Goal: Information Seeking & Learning: Learn about a topic

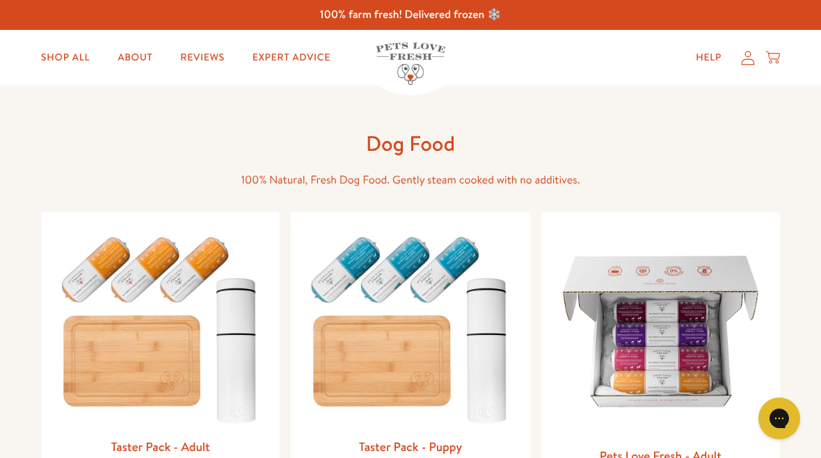
click at [204, 57] on link "Reviews" at bounding box center [202, 58] width 66 height 28
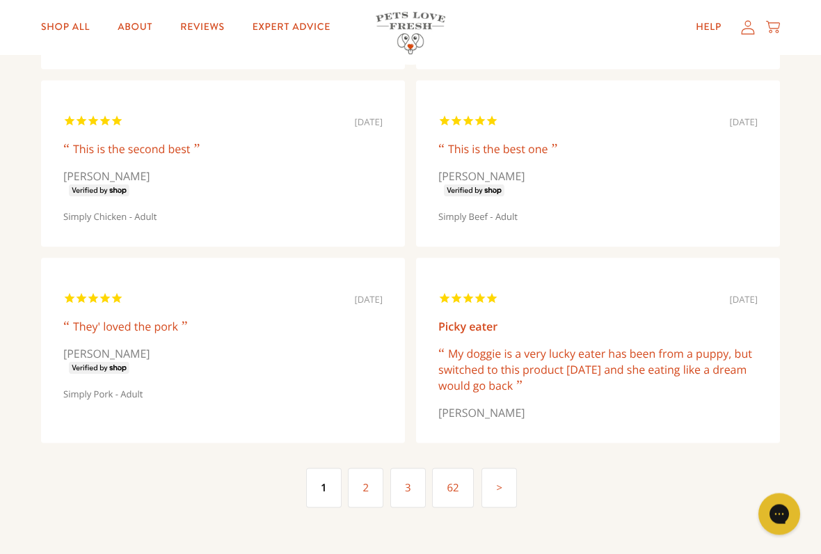
scroll to position [3362, 0]
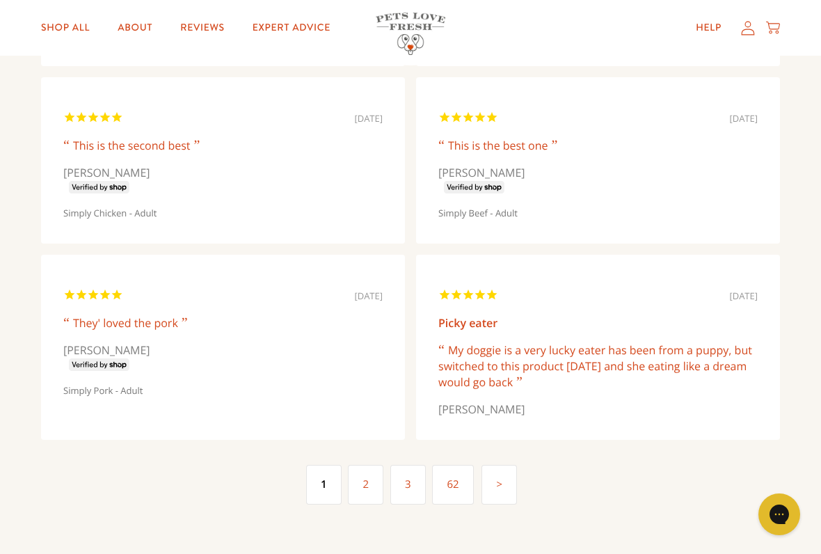
click at [71, 23] on link "Shop All" at bounding box center [65, 28] width 71 height 28
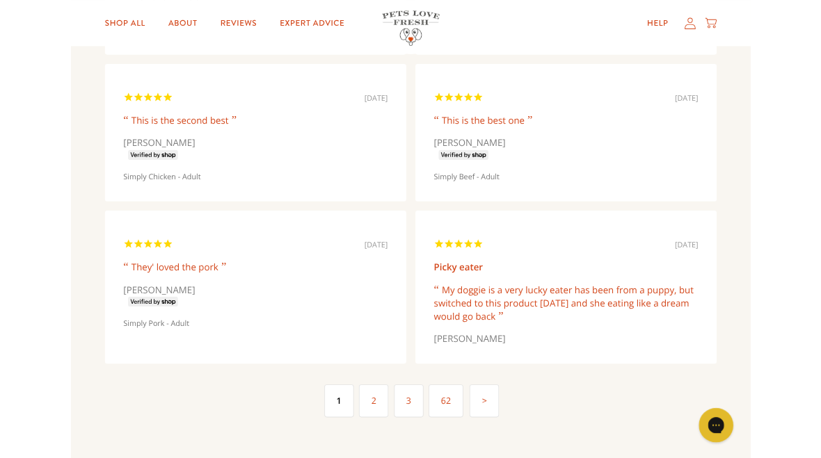
scroll to position [3401, 0]
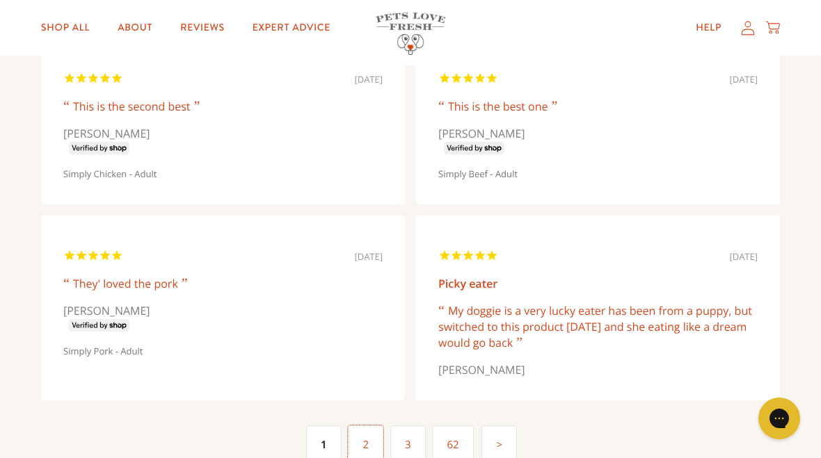
click at [369, 444] on link "2" at bounding box center [365, 446] width 35 height 40
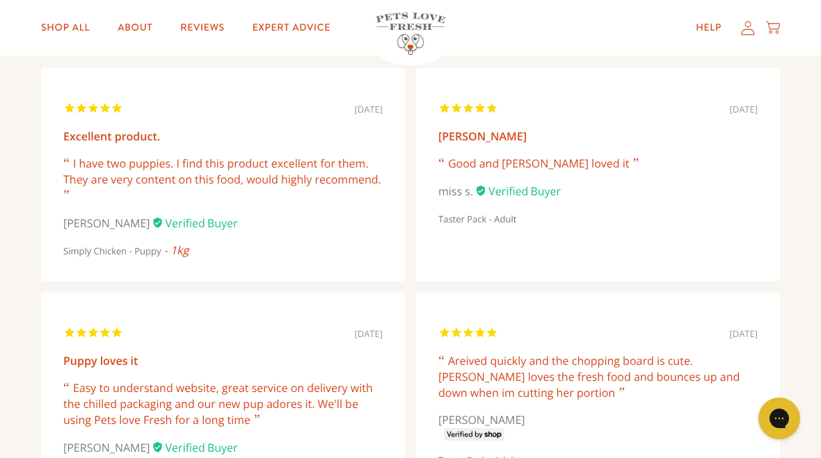
scroll to position [255, 0]
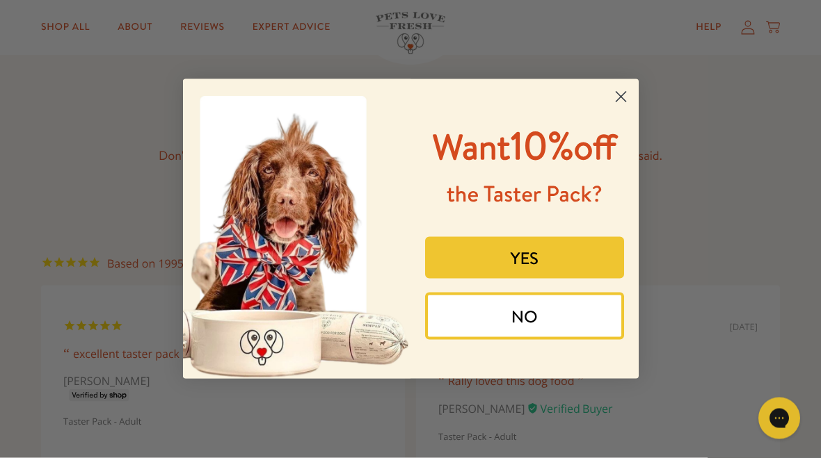
click at [621, 86] on circle "Close dialog" at bounding box center [620, 97] width 23 height 23
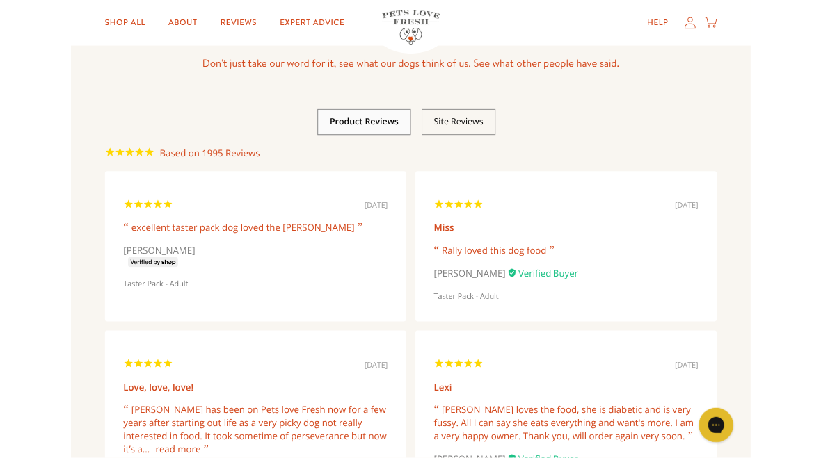
scroll to position [0, 0]
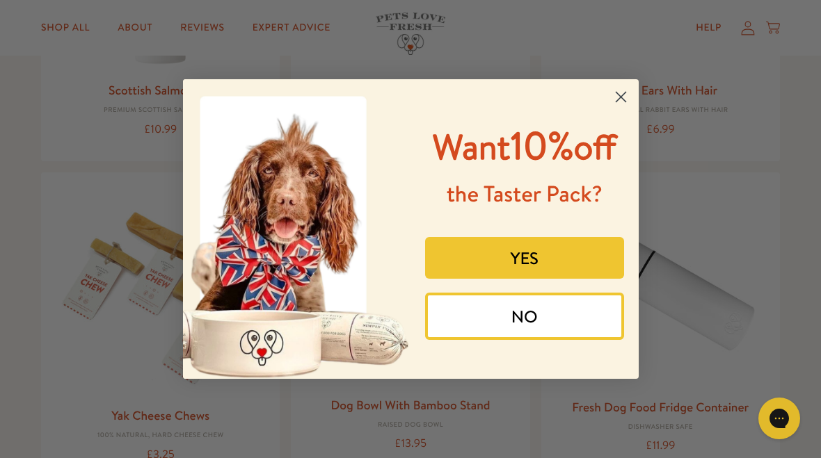
scroll to position [1202, 0]
click at [623, 86] on circle "Close dialog" at bounding box center [620, 97] width 23 height 23
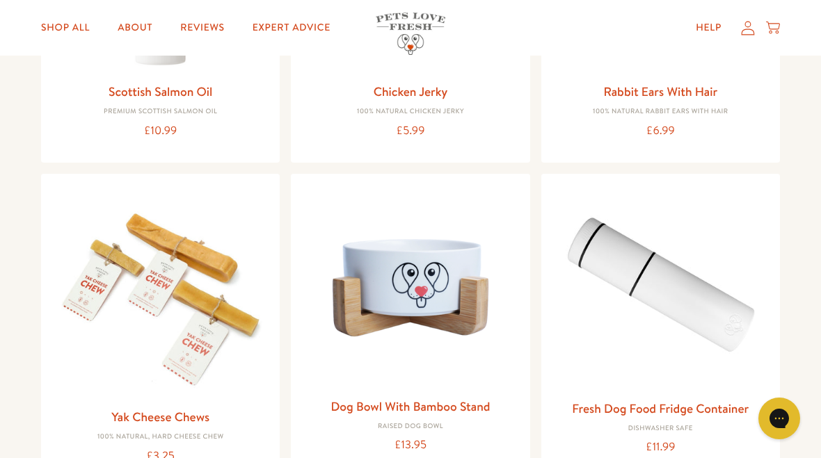
click at [595, 151] on span "Want 10% off" at bounding box center [525, 178] width 184 height 54
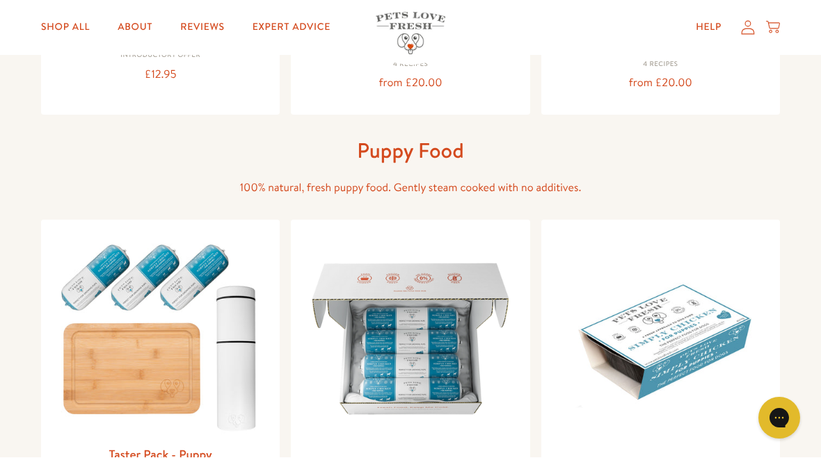
scroll to position [412, 0]
